Goal: Communication & Community: Share content

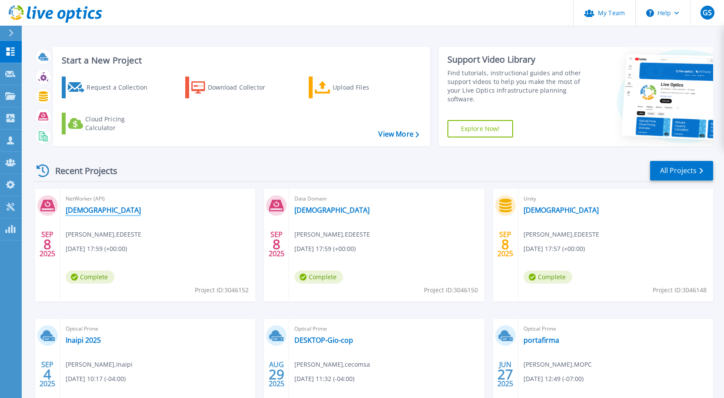
click at [85, 214] on link "[DEMOGRAPHIC_DATA]" at bounding box center [103, 210] width 75 height 9
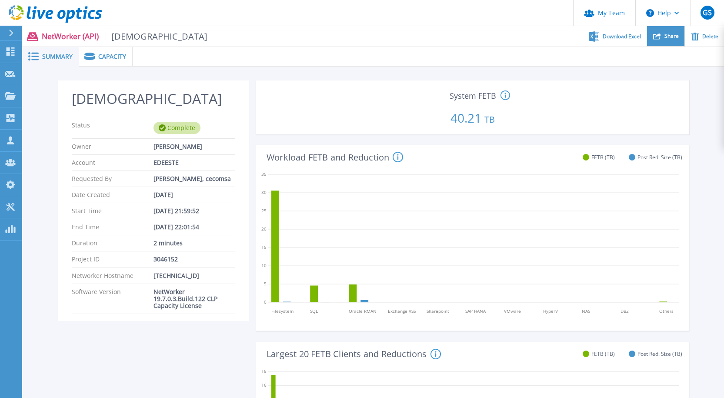
click at [365, 34] on span "Share" at bounding box center [671, 35] width 14 height 5
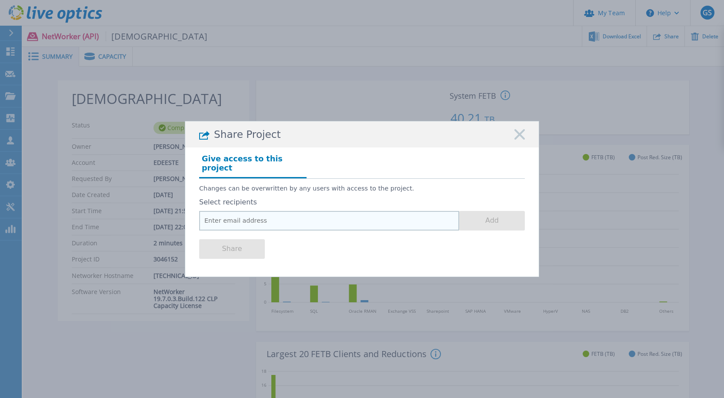
click at [325, 215] on input "email" at bounding box center [329, 221] width 260 height 20
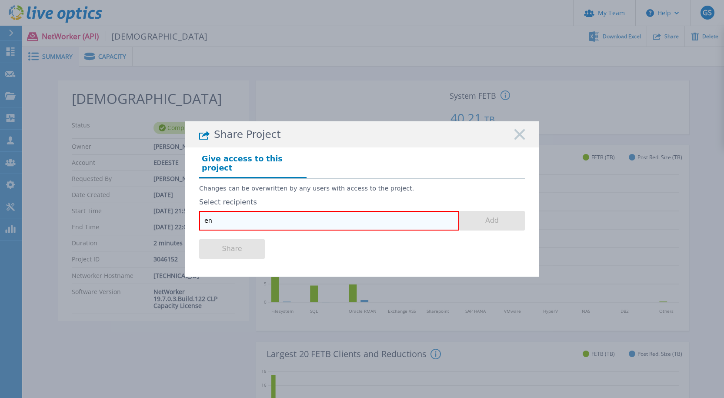
type input "e"
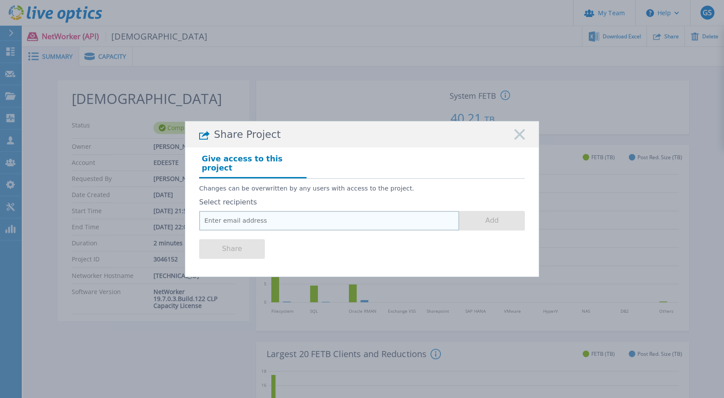
click at [312, 214] on input "email" at bounding box center [329, 221] width 260 height 20
paste input "christian.abate@dell.com"
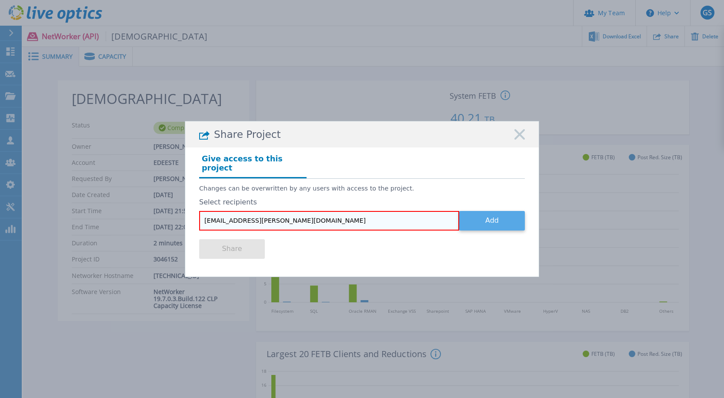
type input "christian.abate@dell.com"
click at [365, 215] on button "Add" at bounding box center [492, 221] width 66 height 20
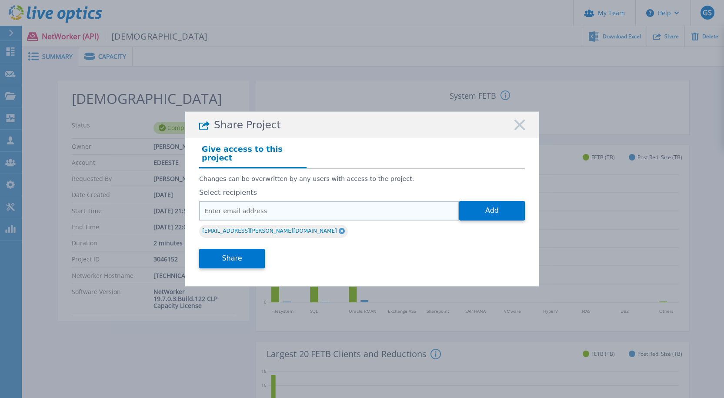
click at [321, 207] on input "email" at bounding box center [329, 211] width 260 height 20
paste input "enlil.bauza@dell.com"
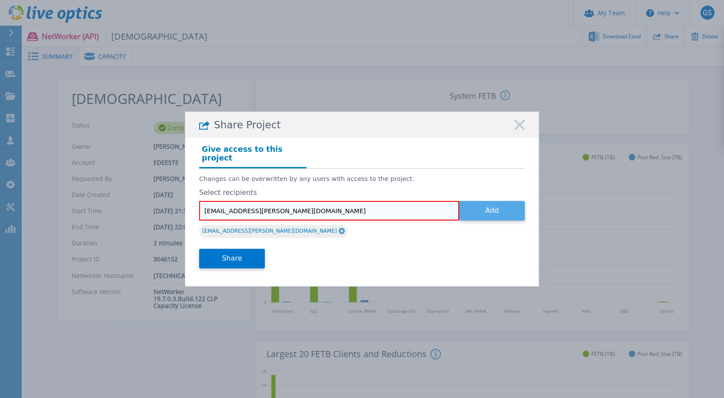
type input "enlil.bauza@dell.com"
click at [365, 204] on button "Add" at bounding box center [492, 211] width 66 height 20
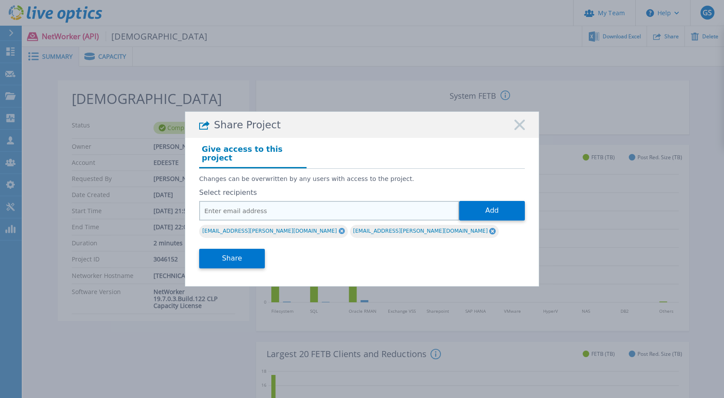
click at [287, 202] on input "email" at bounding box center [329, 211] width 260 height 20
paste input "leonidas.barber@dell.com"
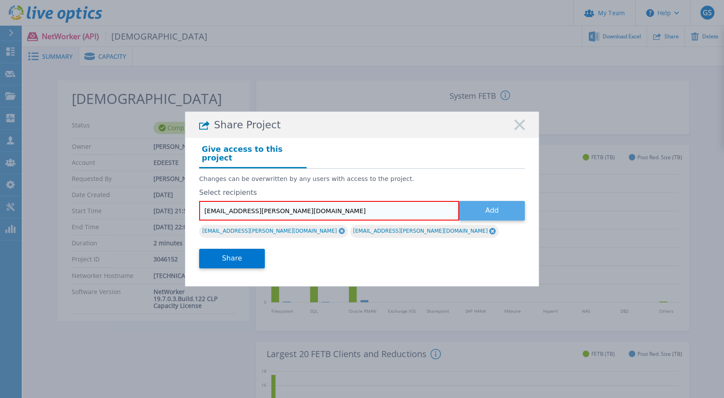
type input "leonidas.barber@dell.com"
click at [365, 201] on button "Add" at bounding box center [492, 211] width 66 height 20
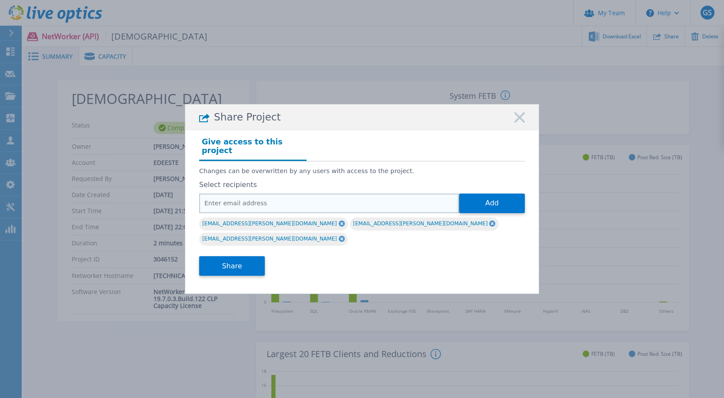
click at [241, 209] on input "email" at bounding box center [329, 204] width 260 height 20
paste input "carlos.chang@dell.com"
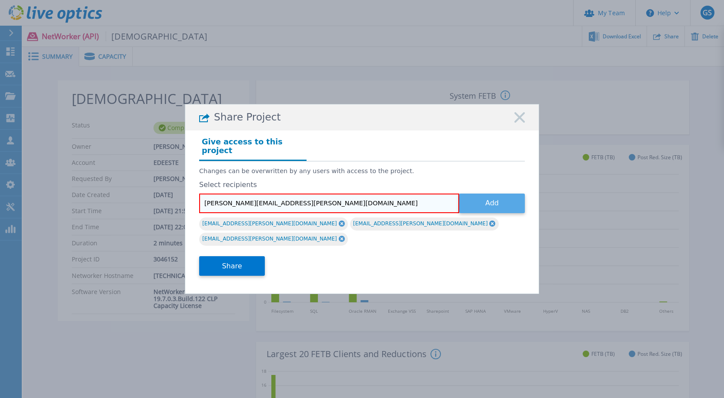
type input "carlos.chang@dell.com"
click at [365, 206] on button "Add" at bounding box center [492, 204] width 66 height 20
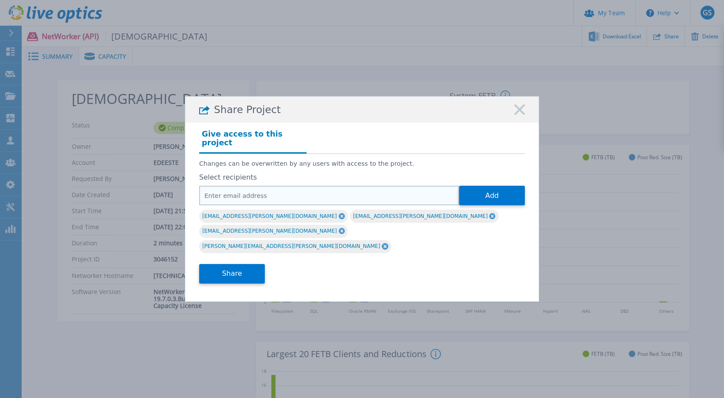
click at [261, 205] on input "email" at bounding box center [329, 196] width 260 height 20
paste input "jose.tous@dell.com"
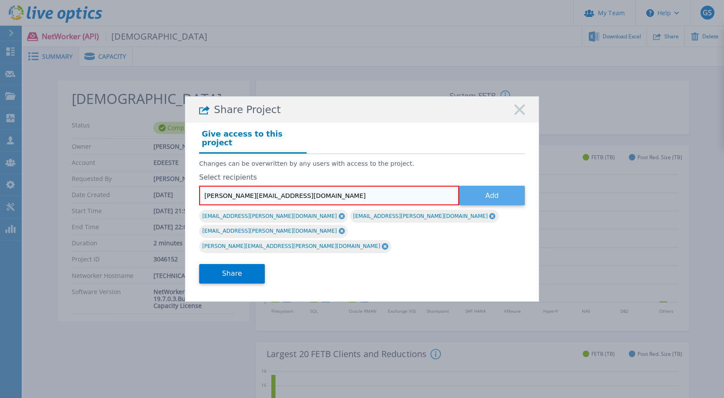
type input "jose.tous@dell.com"
click at [365, 204] on button "Add" at bounding box center [492, 196] width 66 height 20
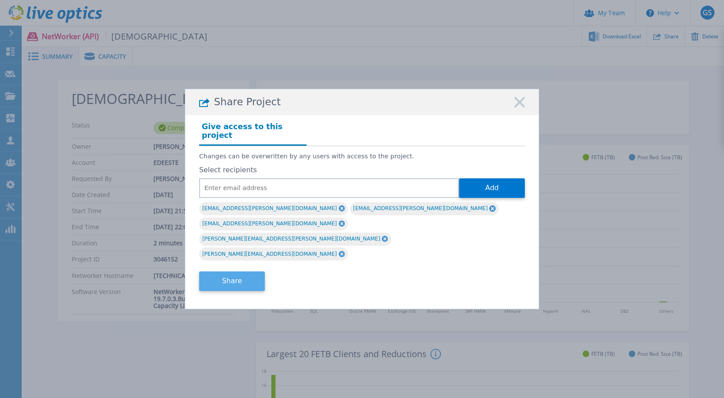
click at [230, 271] on button "Share" at bounding box center [232, 281] width 66 height 20
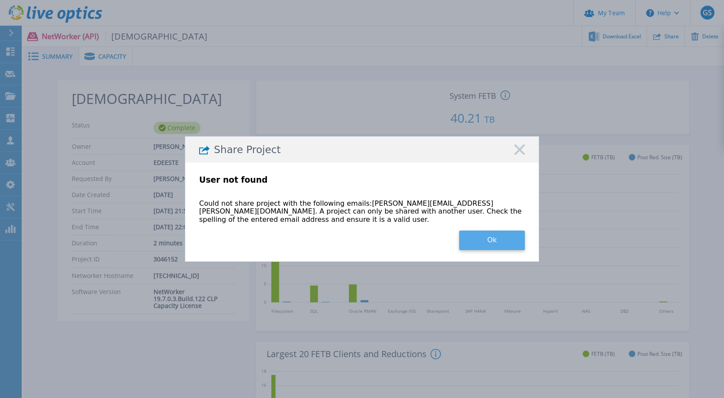
click at [365, 234] on button "Ok" at bounding box center [492, 240] width 66 height 20
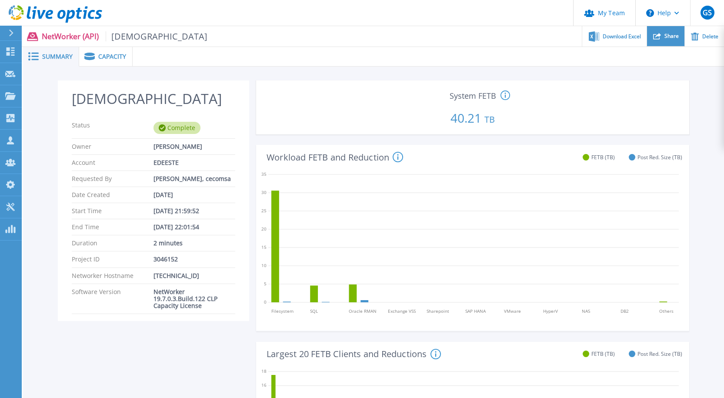
click at [365, 33] on span "Share" at bounding box center [671, 35] width 14 height 5
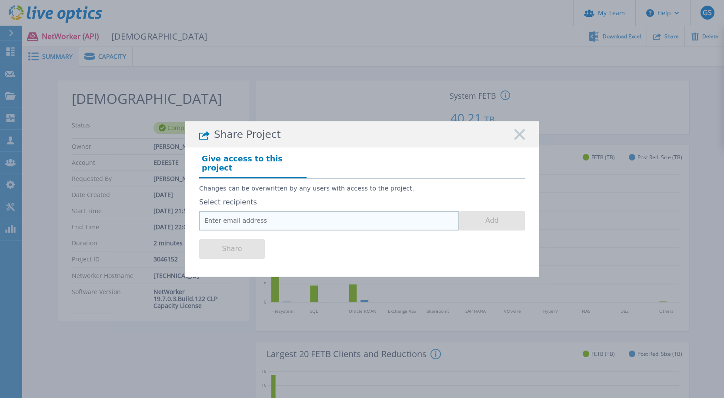
drag, startPoint x: 344, startPoint y: 210, endPoint x: 227, endPoint y: 215, distance: 117.1
click at [344, 211] on input "email" at bounding box center [329, 221] width 260 height 20
paste input "jose.tous@dell.com"
type input "jose.tous@dell.com"
drag, startPoint x: 265, startPoint y: 215, endPoint x: 307, endPoint y: 212, distance: 41.8
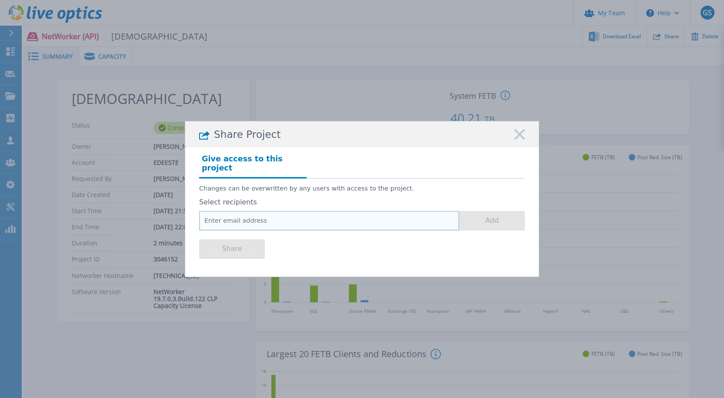
click at [265, 215] on input "email" at bounding box center [329, 221] width 260 height 20
paste input "enlil.bauza@dell.com"
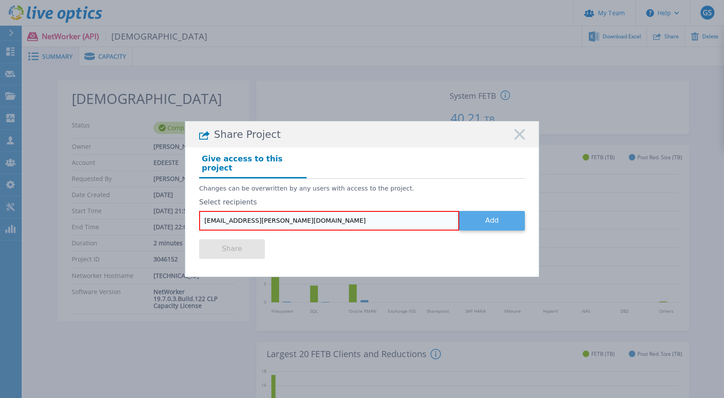
type input "enlil.bauza@dell.com"
click at [365, 212] on button "Add" at bounding box center [492, 221] width 66 height 20
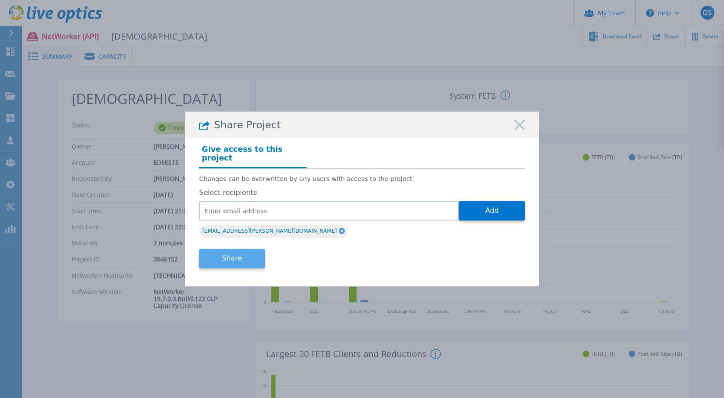
click at [252, 259] on button "Share" at bounding box center [232, 259] width 66 height 20
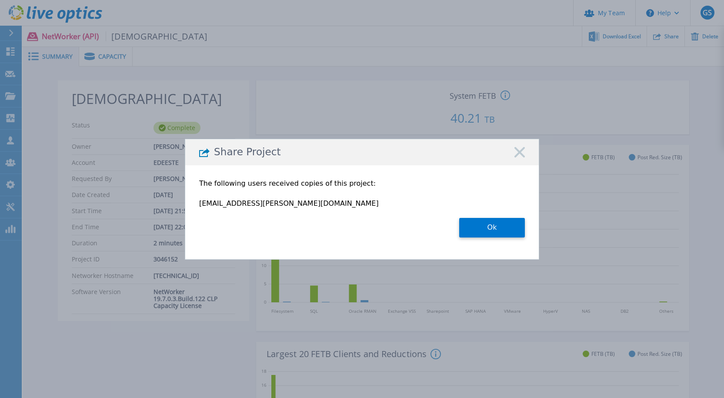
click at [365, 231] on button "Ok" at bounding box center [492, 228] width 66 height 20
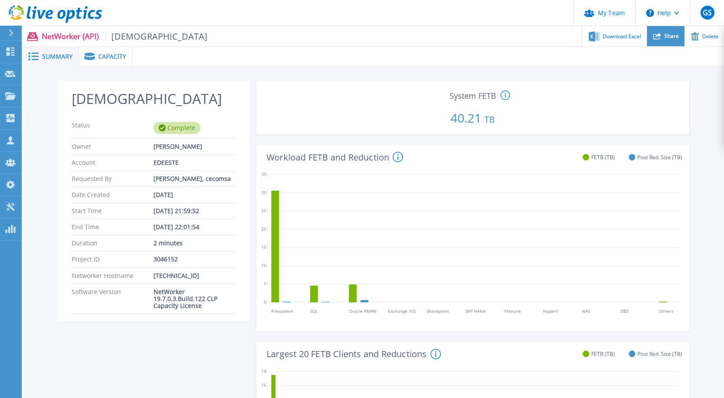
click at [365, 35] on span "Share" at bounding box center [671, 35] width 14 height 5
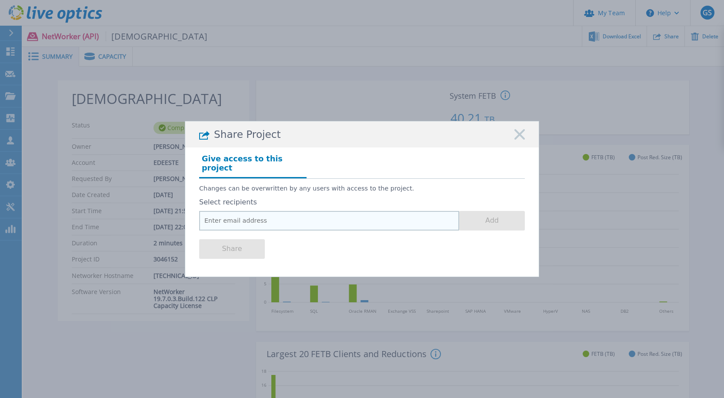
click at [365, 214] on input "email" at bounding box center [329, 221] width 260 height 20
paste input "christian.abate@dell.com"
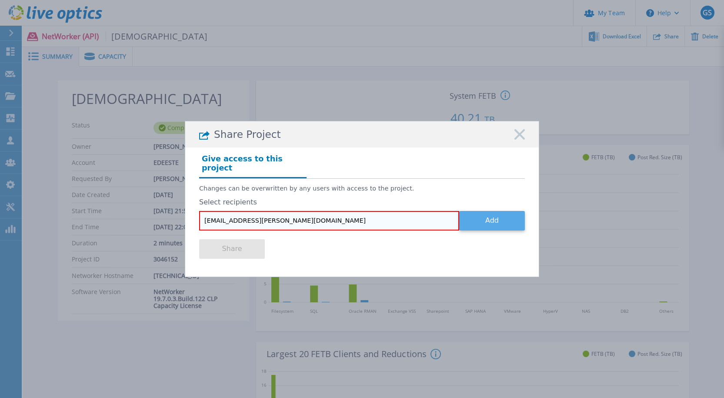
type input "christian.abate@dell.com"
click at [365, 211] on button "Add" at bounding box center [492, 221] width 66 height 20
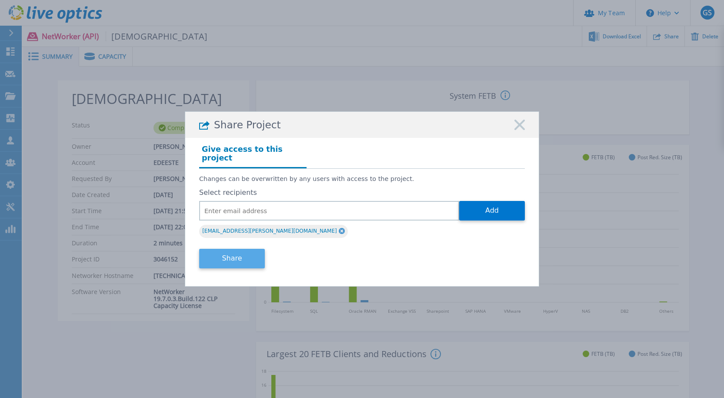
click at [248, 254] on button "Share" at bounding box center [232, 259] width 66 height 20
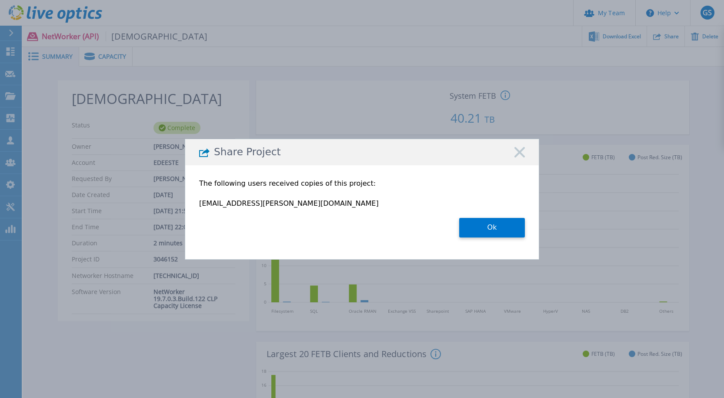
click at [365, 151] on div "Share Project" at bounding box center [362, 152] width 354 height 26
click at [365, 158] on div "Share Project" at bounding box center [362, 152] width 354 height 26
click at [365, 156] on icon at bounding box center [519, 152] width 10 height 10
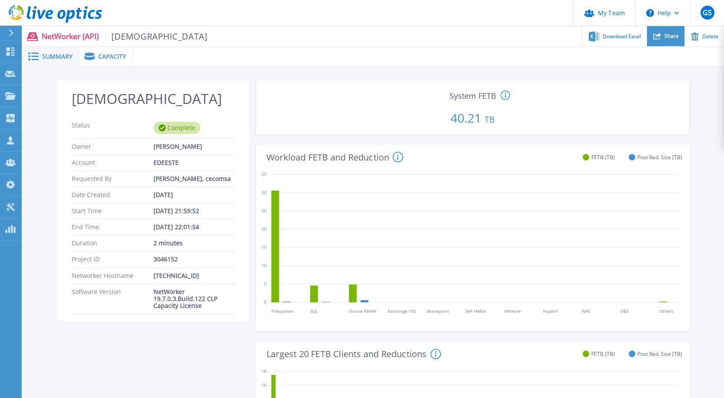
click at [365, 42] on div "Share" at bounding box center [665, 36] width 37 height 20
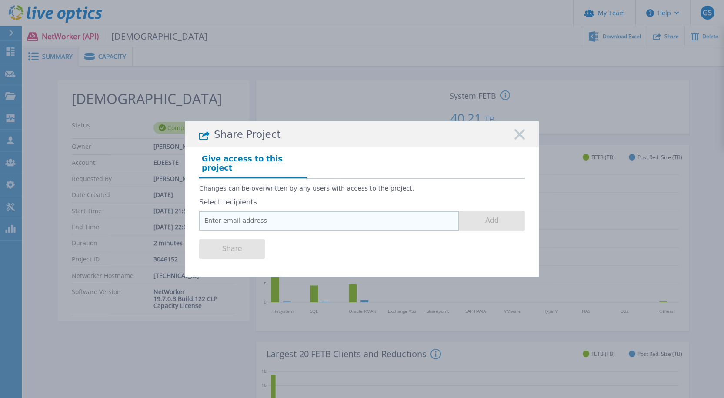
click at [330, 211] on input "email" at bounding box center [329, 221] width 260 height 20
paste input "leonidas.barber@dell.com"
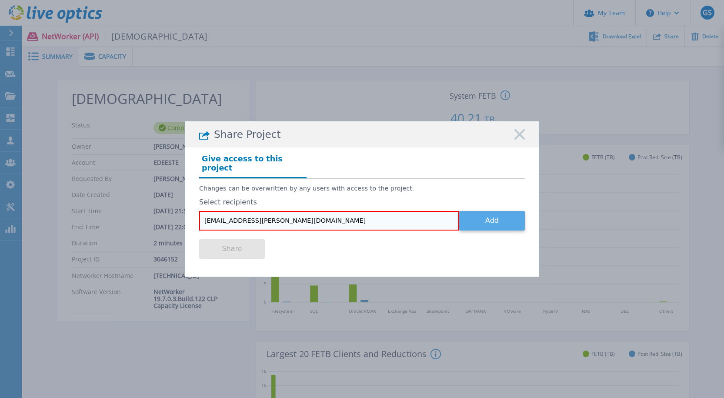
type input "leonidas.barber@dell.com"
click at [365, 211] on button "Add" at bounding box center [492, 221] width 66 height 20
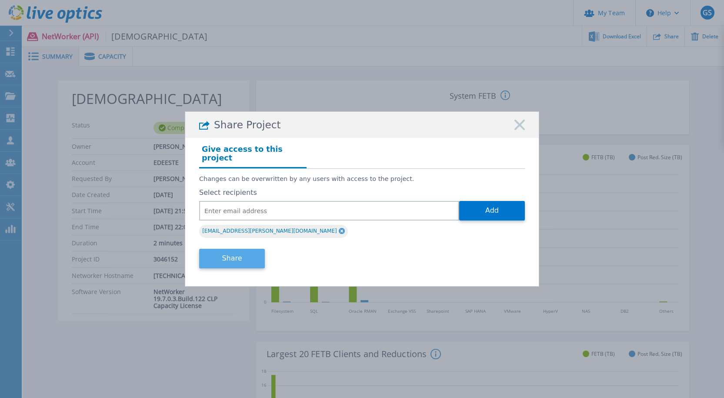
click at [226, 256] on button "Share" at bounding box center [232, 259] width 66 height 20
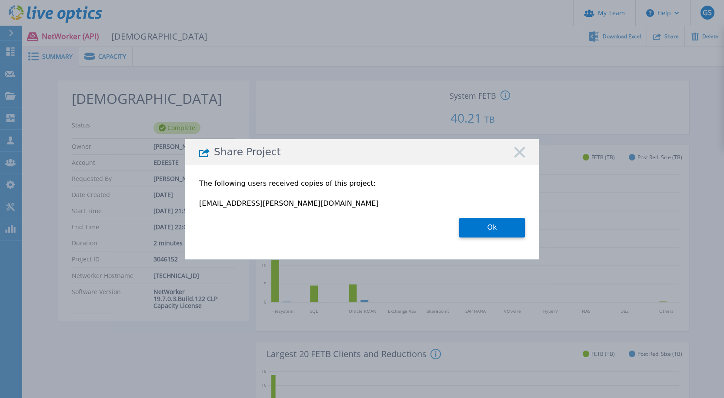
drag, startPoint x: 508, startPoint y: 229, endPoint x: 378, endPoint y: 199, distance: 133.8
click at [365, 229] on button "Ok" at bounding box center [492, 228] width 66 height 20
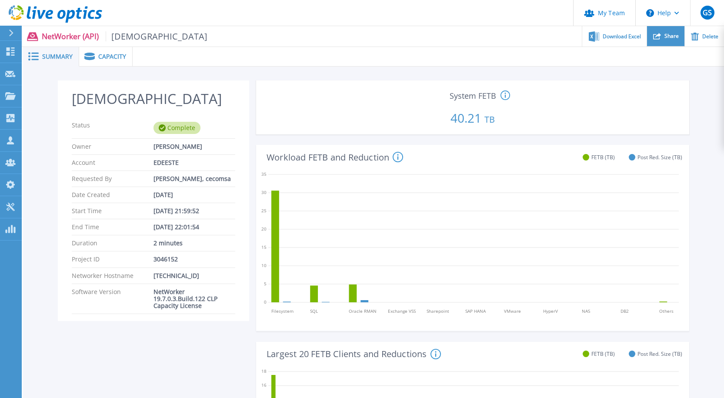
click at [365, 36] on span "Share" at bounding box center [671, 35] width 14 height 5
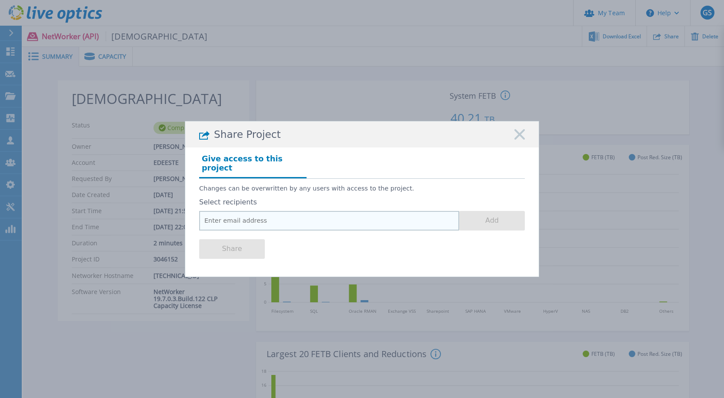
drag, startPoint x: 345, startPoint y: 212, endPoint x: 335, endPoint y: 215, distance: 10.6
click at [345, 212] on input "email" at bounding box center [329, 221] width 260 height 20
paste input "jose.tous@dell.com"
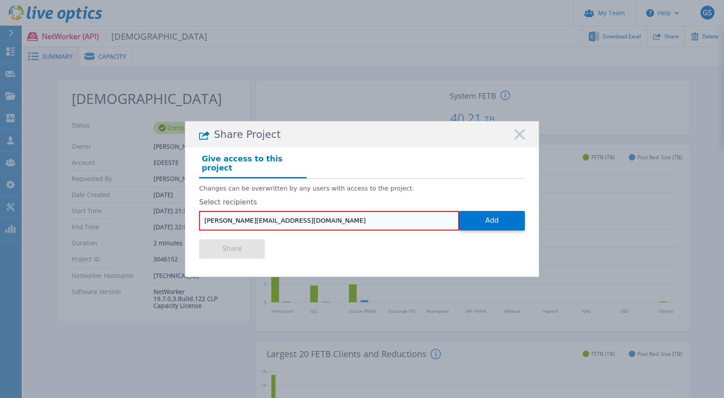
type input "jose.tous@dell.com"
click at [365, 203] on div "Select recipients jose.tous@dell.com Add" at bounding box center [362, 214] width 326 height 32
click at [365, 211] on button "Add" at bounding box center [492, 221] width 66 height 20
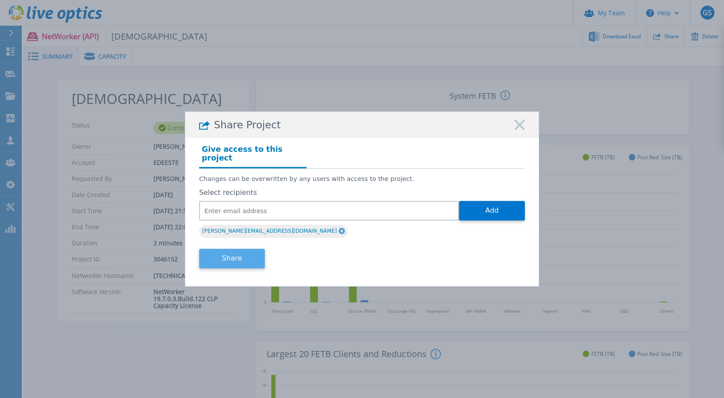
click at [247, 260] on button "Share" at bounding box center [232, 259] width 66 height 20
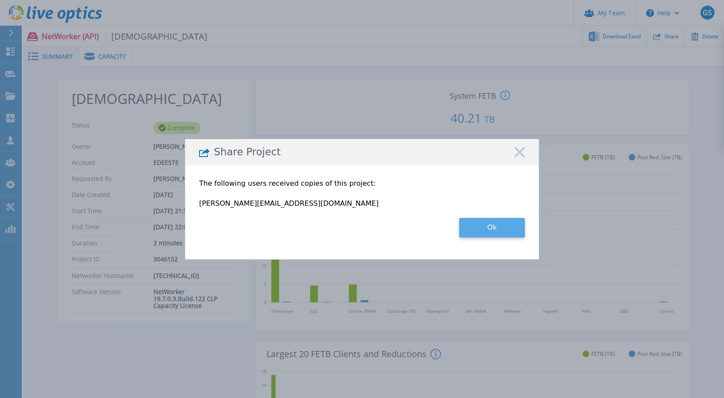
click at [365, 222] on button "Ok" at bounding box center [492, 228] width 66 height 20
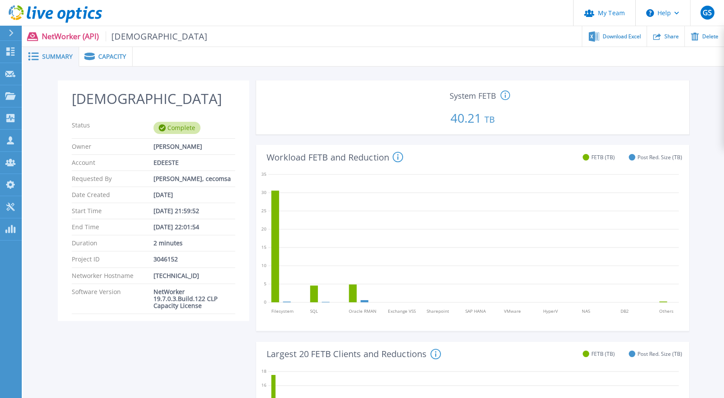
click at [55, 14] on icon at bounding box center [55, 14] width 93 height 18
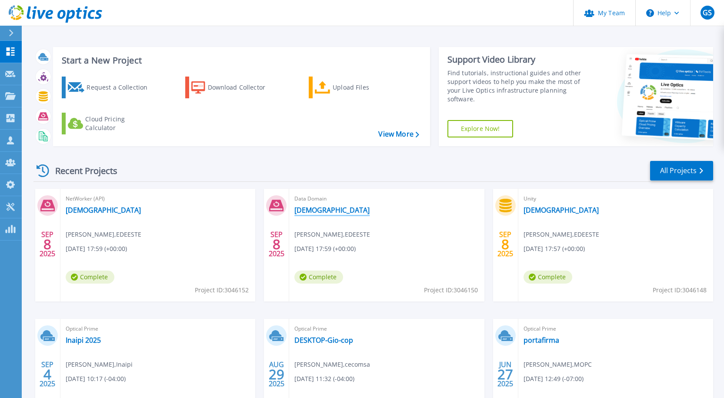
click at [300, 210] on link "[DEMOGRAPHIC_DATA]" at bounding box center [331, 210] width 75 height 9
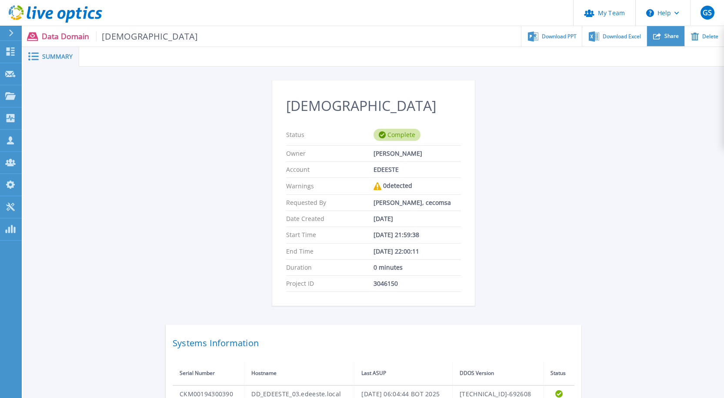
click at [668, 36] on span "Share" at bounding box center [671, 35] width 14 height 5
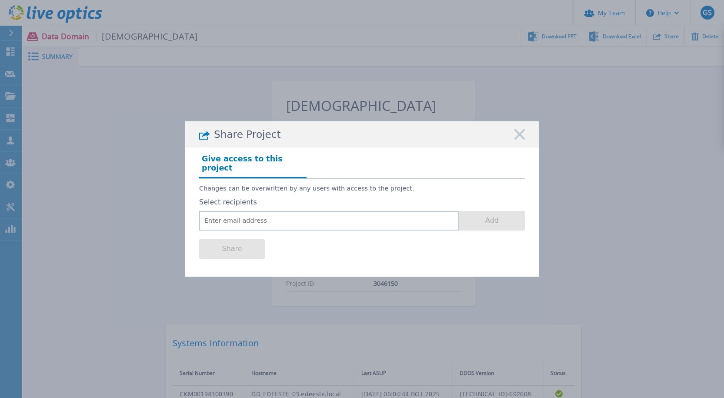
click at [296, 230] on div "Share" at bounding box center [362, 247] width 326 height 35
click at [297, 220] on input "email" at bounding box center [329, 221] width 260 height 20
paste input "jose.tous@dell.com"
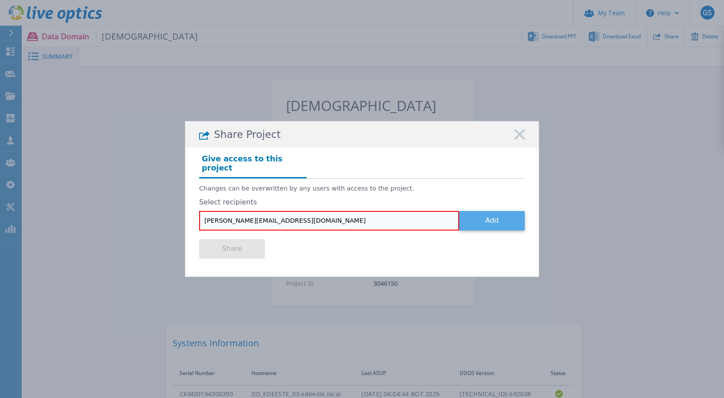
type input "jose.tous@dell.com"
click at [486, 214] on button "Add" at bounding box center [492, 221] width 66 height 20
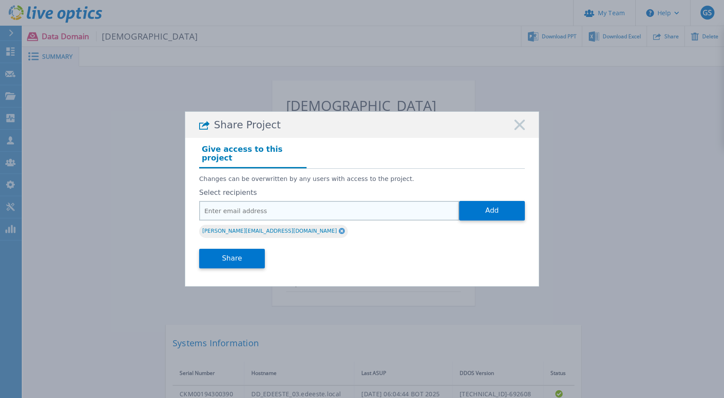
click at [345, 210] on input "email" at bounding box center [329, 211] width 260 height 20
paste input "leonidas.barber@dell.com"
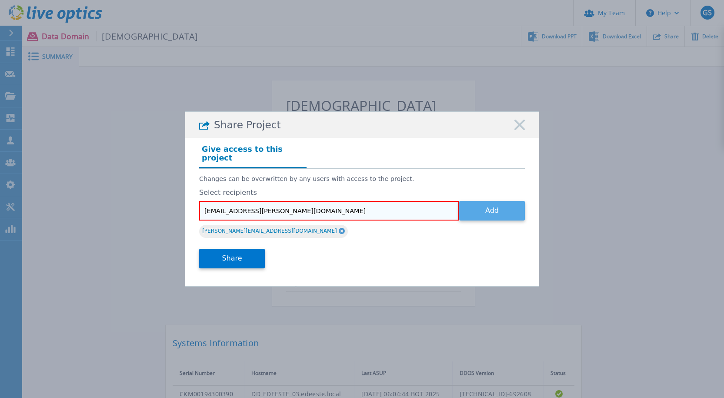
type input "leonidas.barber@dell.com"
click at [473, 204] on button "Add" at bounding box center [492, 211] width 66 height 20
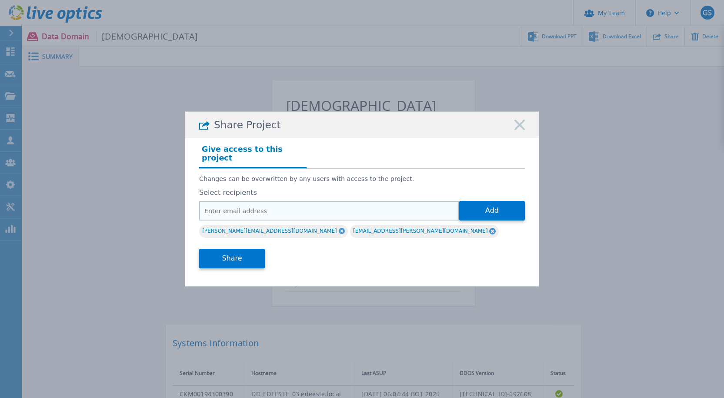
drag, startPoint x: 301, startPoint y: 211, endPoint x: 332, endPoint y: 210, distance: 30.9
click at [301, 211] on input "email" at bounding box center [329, 211] width 260 height 20
paste input "christian.abate@dell.com"
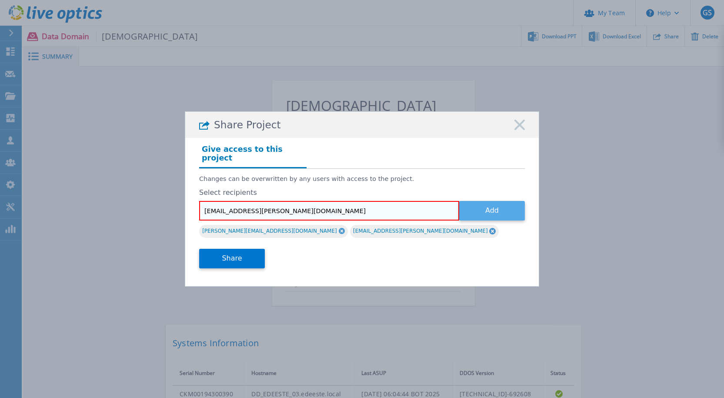
type input "christian.abate@dell.com"
click at [501, 209] on button "Add" at bounding box center [492, 211] width 66 height 20
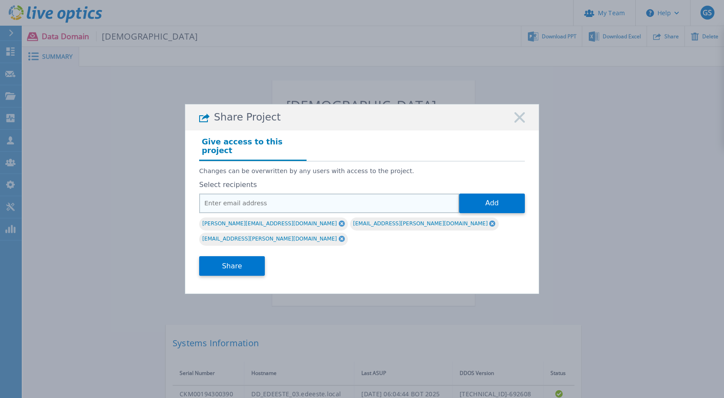
drag, startPoint x: 291, startPoint y: 204, endPoint x: 313, endPoint y: 200, distance: 22.1
click at [291, 204] on input "email" at bounding box center [329, 204] width 260 height 20
paste input "enlil.bauza@dell.com"
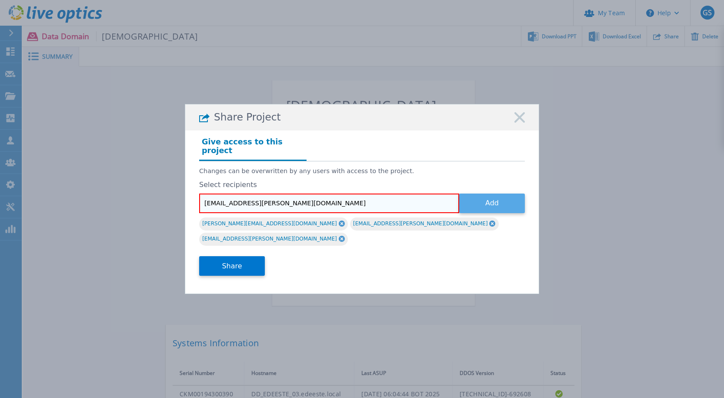
type input "enlil.bauza@dell.com"
click at [485, 200] on button "Add" at bounding box center [492, 204] width 66 height 20
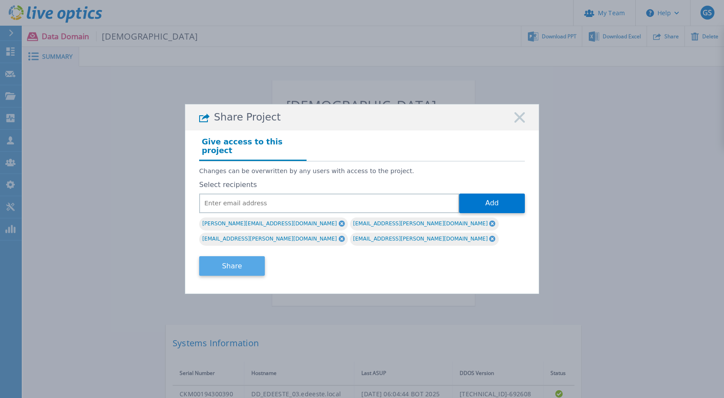
click at [237, 256] on button "Share" at bounding box center [232, 266] width 66 height 20
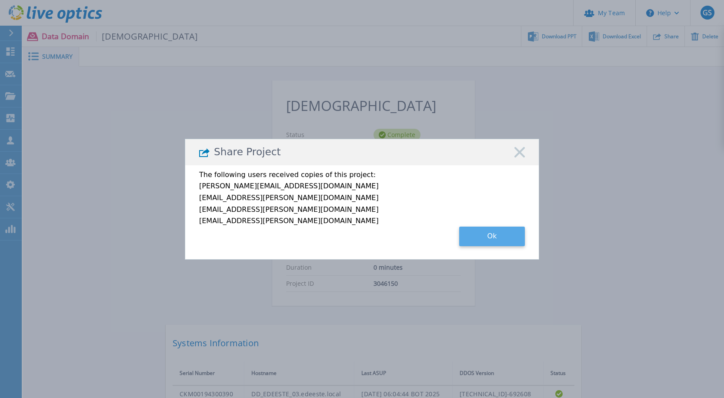
click at [475, 236] on button "Ok" at bounding box center [492, 237] width 66 height 20
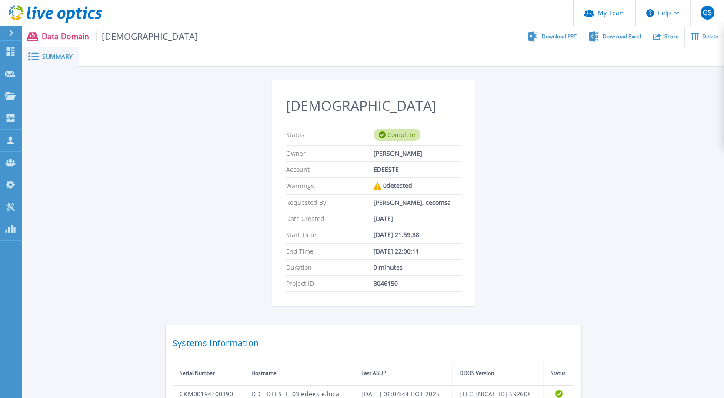
click at [226, 194] on div "Boveda Status Complete Owner Aristidy Santana Account EDEESTE Warnings 0 detect…" at bounding box center [374, 244] width 416 height 329
click at [71, 16] on icon at bounding box center [55, 14] width 93 height 18
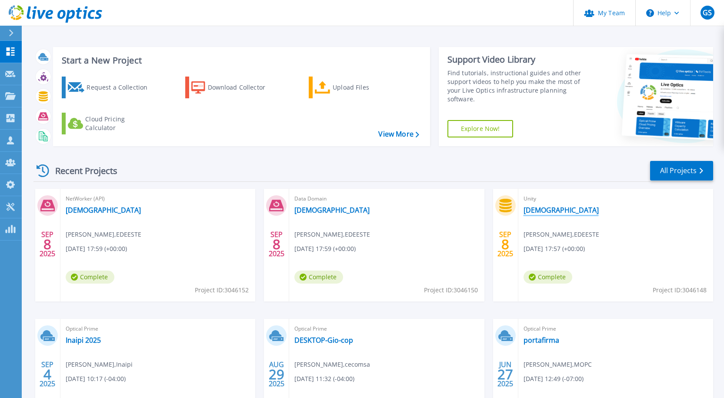
click at [542, 210] on link "[DEMOGRAPHIC_DATA]" at bounding box center [561, 210] width 75 height 9
click at [305, 209] on link "[DEMOGRAPHIC_DATA]" at bounding box center [331, 210] width 75 height 9
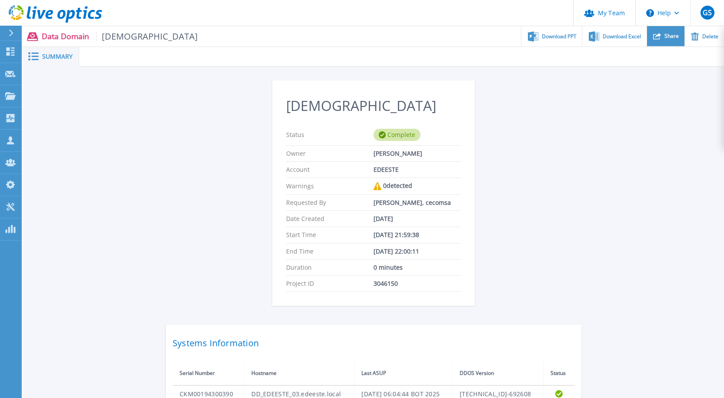
click at [668, 39] on span "Share" at bounding box center [671, 35] width 14 height 5
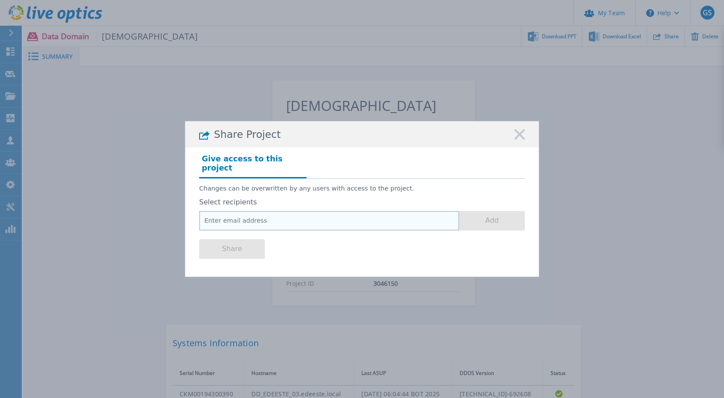
click at [327, 220] on input "email" at bounding box center [329, 221] width 260 height 20
paste input "pedro_coplin@cecomsa.com"
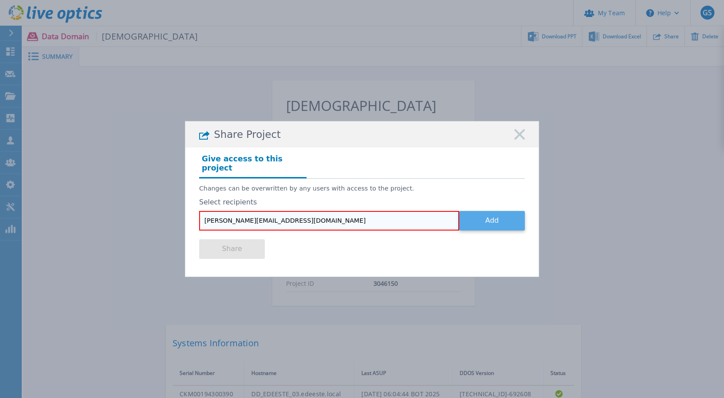
type input "pedro_coplin@cecomsa.com"
click at [474, 218] on button "Add" at bounding box center [492, 221] width 66 height 20
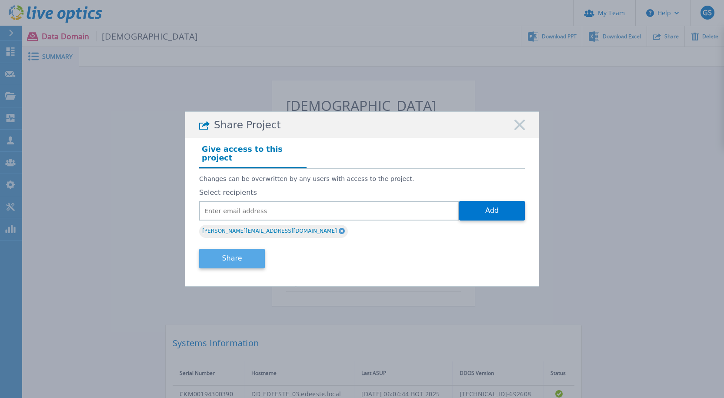
click at [241, 253] on button "Share" at bounding box center [232, 259] width 66 height 20
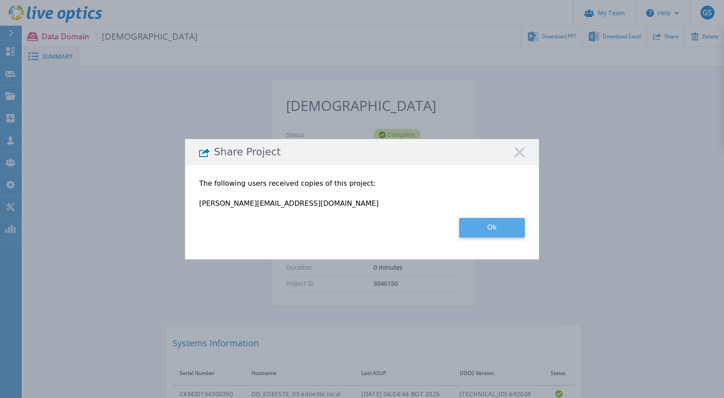
click at [488, 226] on button "Ok" at bounding box center [492, 228] width 66 height 20
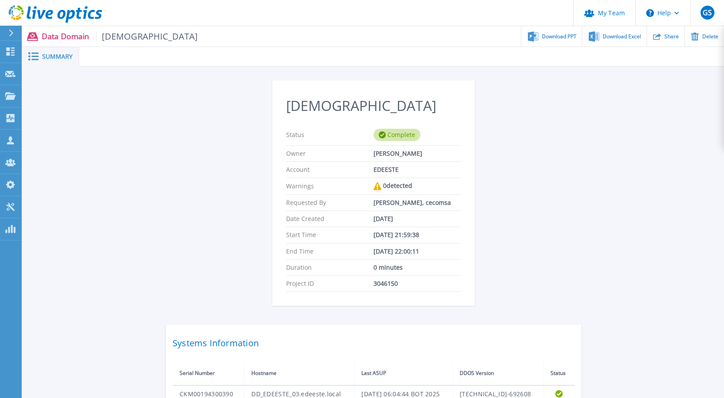
click at [86, 17] on icon at bounding box center [55, 14] width 93 height 18
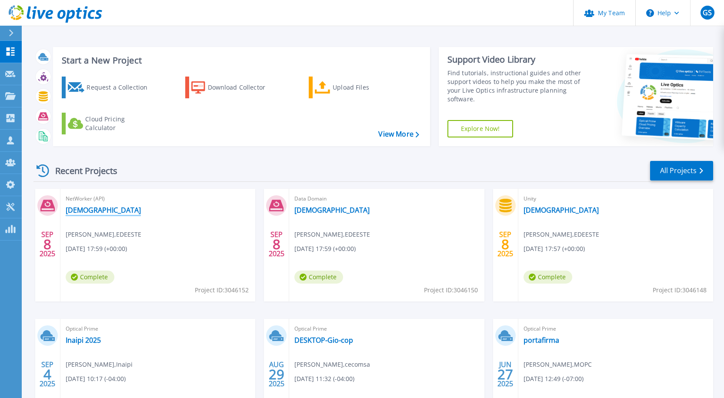
click at [86, 207] on link "[DEMOGRAPHIC_DATA]" at bounding box center [103, 210] width 75 height 9
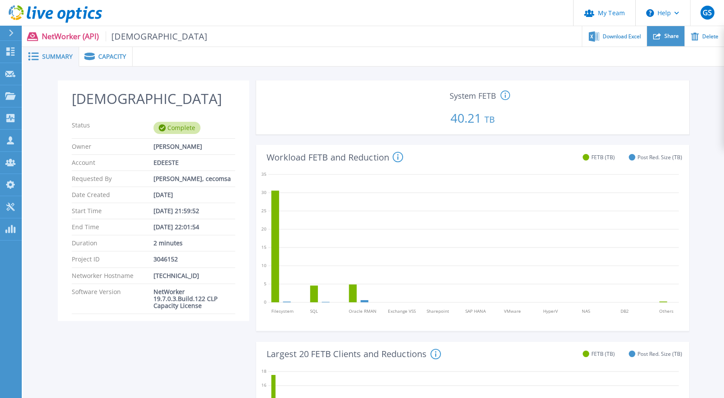
click at [668, 36] on span "Share" at bounding box center [671, 35] width 14 height 5
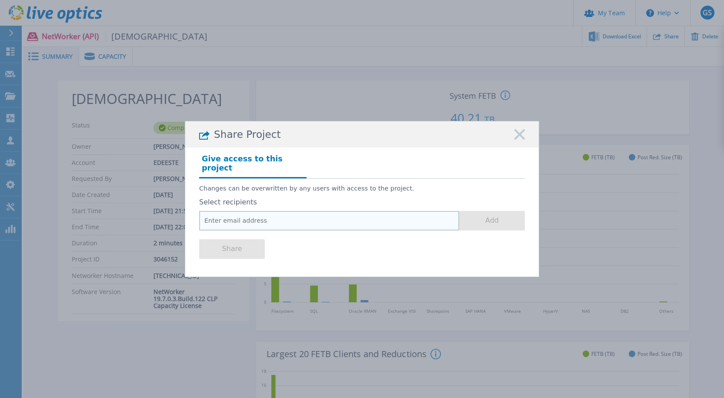
click at [327, 219] on input "email" at bounding box center [329, 221] width 260 height 20
paste input "pedro_coplin@cecomsa.com"
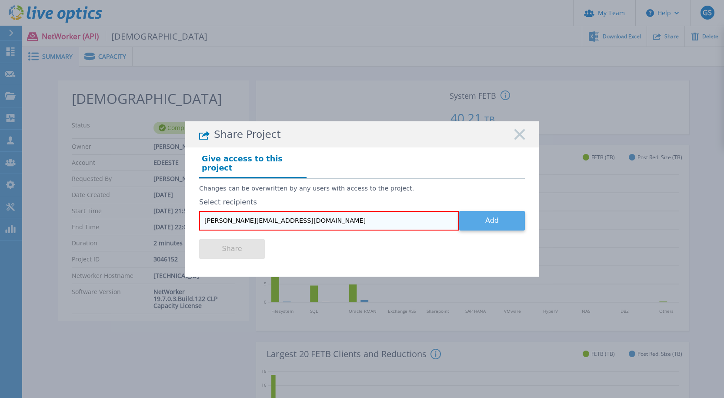
type input "pedro_coplin@cecomsa.com"
click at [496, 214] on button "Add" at bounding box center [492, 221] width 66 height 20
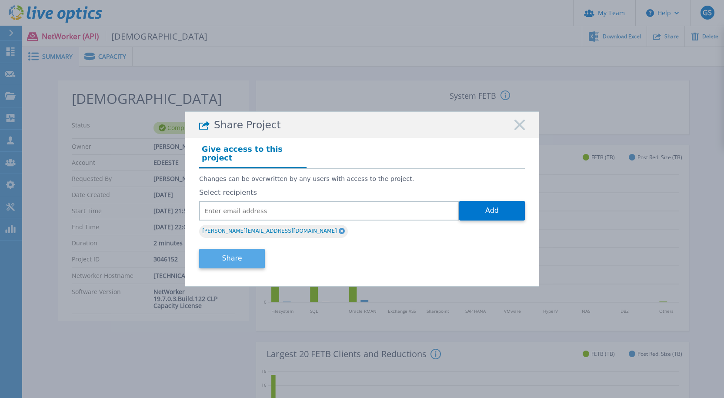
click at [240, 249] on button "Share" at bounding box center [232, 259] width 66 height 20
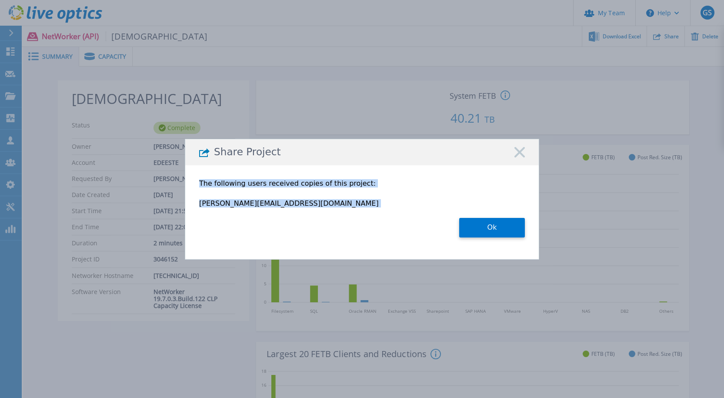
drag, startPoint x: 520, startPoint y: 152, endPoint x: 451, endPoint y: 217, distance: 95.1
click at [441, 221] on div "Share Project The following users received copies of this project: pedro_coplin…" at bounding box center [362, 199] width 354 height 121
click at [491, 225] on button "Ok" at bounding box center [492, 228] width 66 height 20
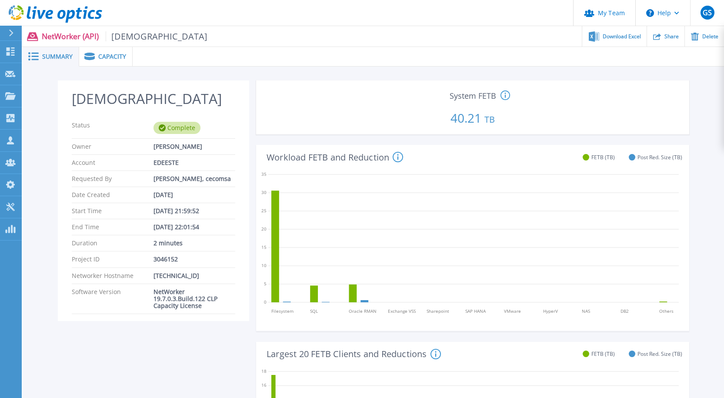
click at [57, 13] on icon at bounding box center [55, 14] width 93 height 18
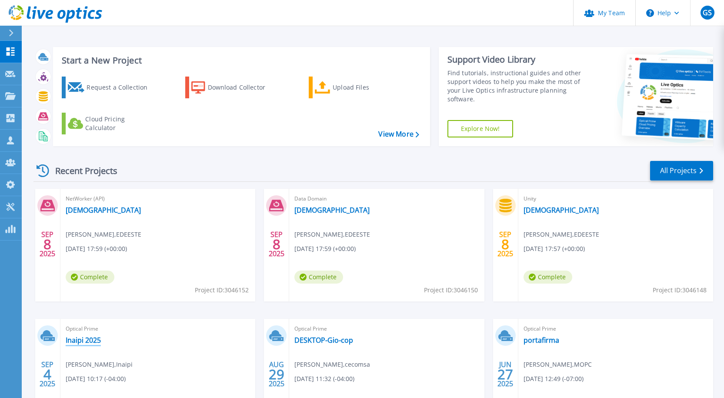
click at [77, 344] on link "Inaipi 2025" at bounding box center [83, 340] width 35 height 9
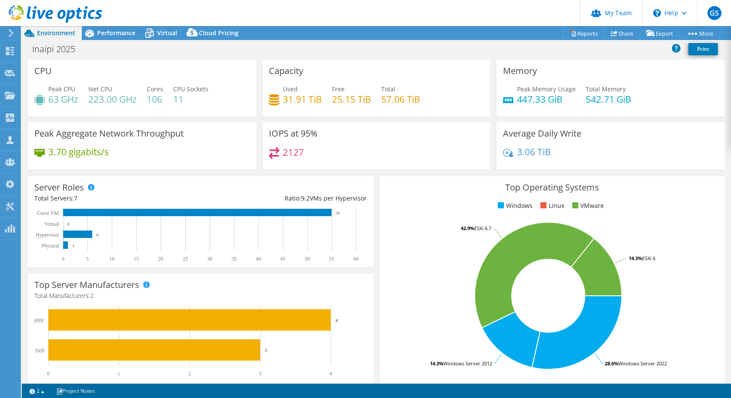
drag, startPoint x: 314, startPoint y: 208, endPoint x: 372, endPoint y: 212, distance: 57.5
click at [371, 212] on div "Server Roles Physical Servers represent bare metal servers that were targets of…" at bounding box center [200, 221] width 351 height 97
